Goal: Navigation & Orientation: Go to known website

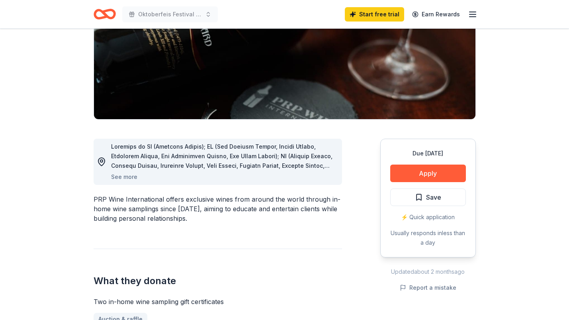
scroll to position [127, 0]
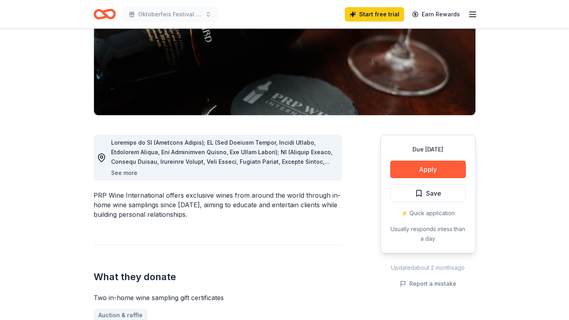
click at [113, 173] on button "See more" at bounding box center [124, 173] width 26 height 10
click at [120, 174] on button "See more" at bounding box center [124, 173] width 26 height 10
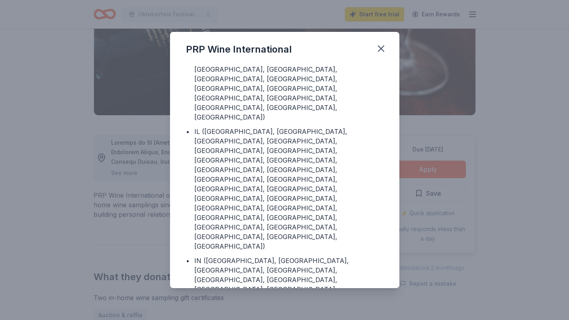
scroll to position [0, 0]
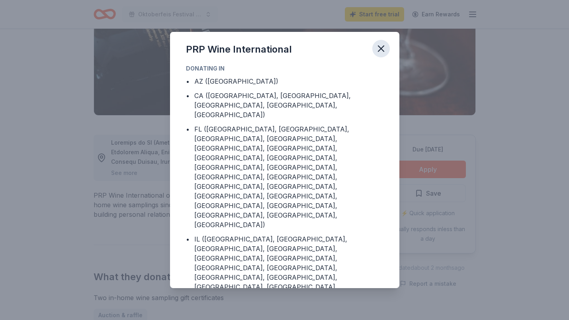
click at [381, 49] on icon "button" at bounding box center [382, 49] width 6 height 6
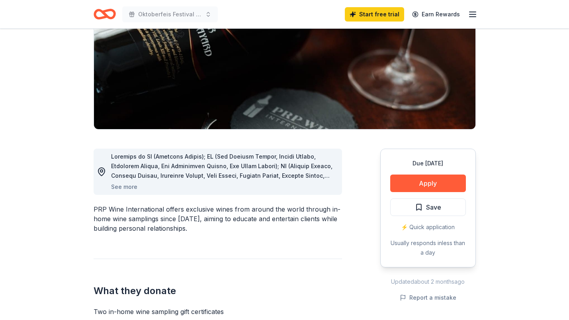
scroll to position [59, 0]
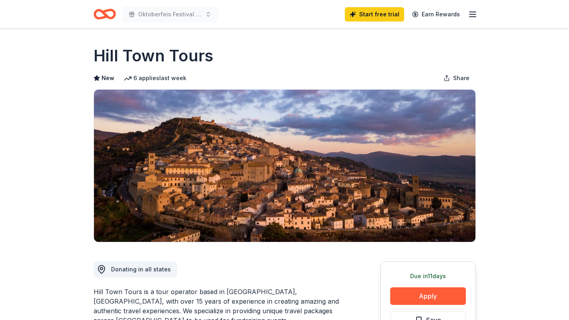
click at [107, 11] on icon "Home" at bounding box center [108, 14] width 12 height 8
